Goal: Navigation & Orientation: Find specific page/section

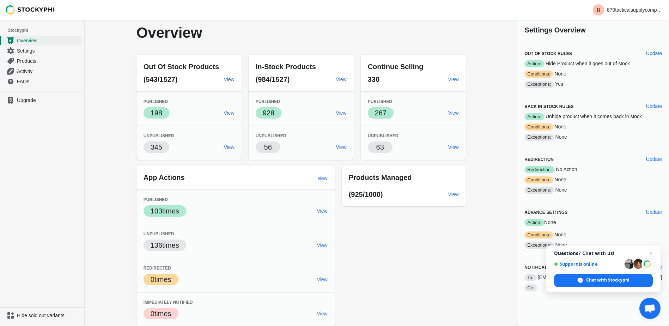
scroll to position [2, 0]
click at [24, 51] on span "Settings" at bounding box center [48, 50] width 63 height 7
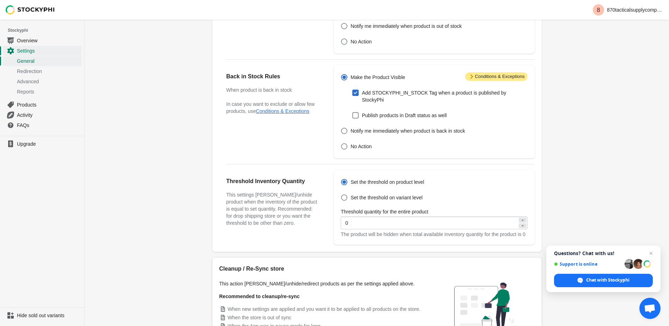
scroll to position [118, 0]
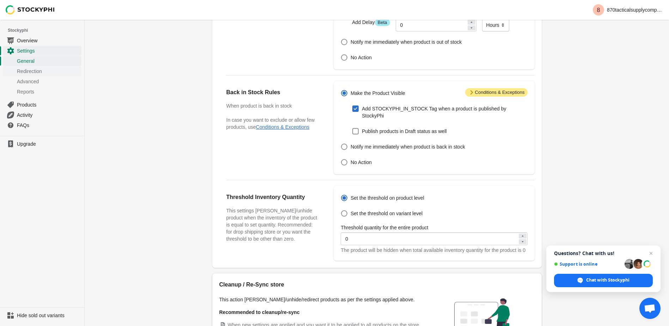
click at [31, 74] on span "Redirection" at bounding box center [48, 71] width 63 height 7
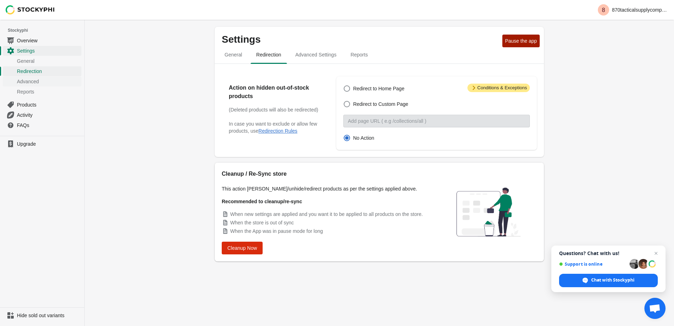
click at [25, 85] on link "Advanced" at bounding box center [42, 81] width 79 height 10
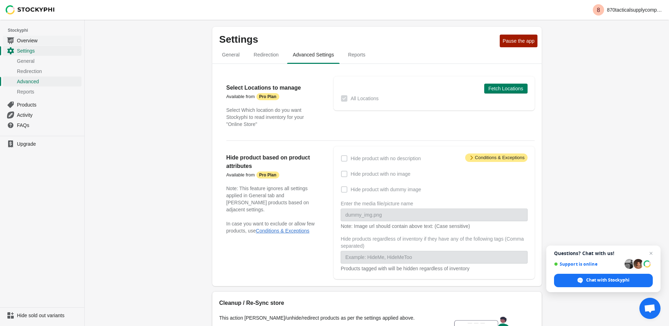
click at [22, 41] on span "Overview" at bounding box center [48, 40] width 63 height 7
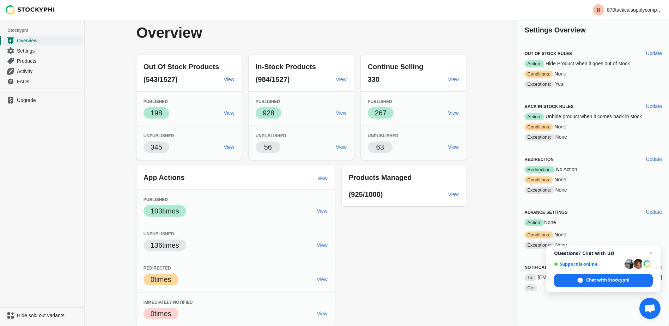
scroll to position [2, 0]
click at [459, 196] on span "View" at bounding box center [453, 194] width 11 height 6
